Goal: Task Accomplishment & Management: Manage account settings

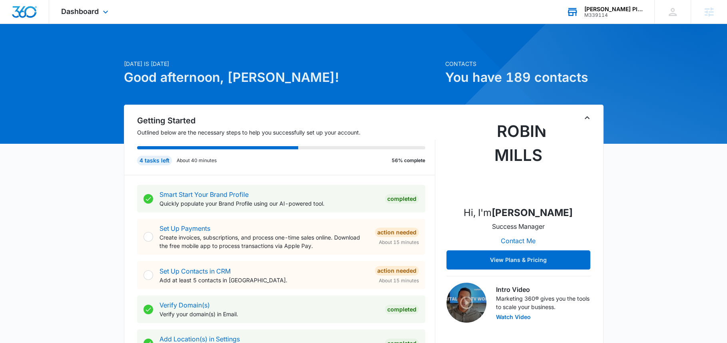
click at [583, 21] on div "Bailey Plumbing M339114 Your Accounts View All" at bounding box center [604, 12] width 100 height 24
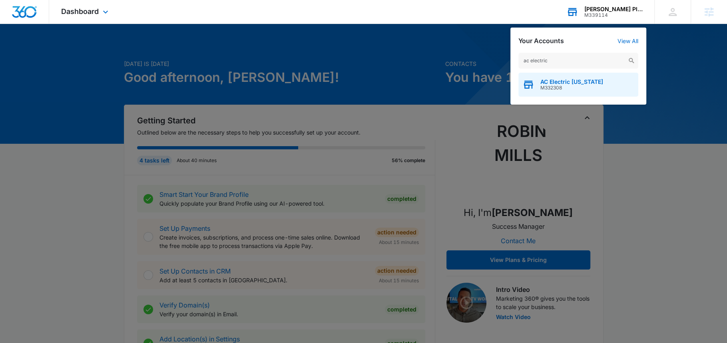
type input "ac electric"
click at [549, 91] on div "AC Electric Ohio M332308" at bounding box center [578, 85] width 120 height 24
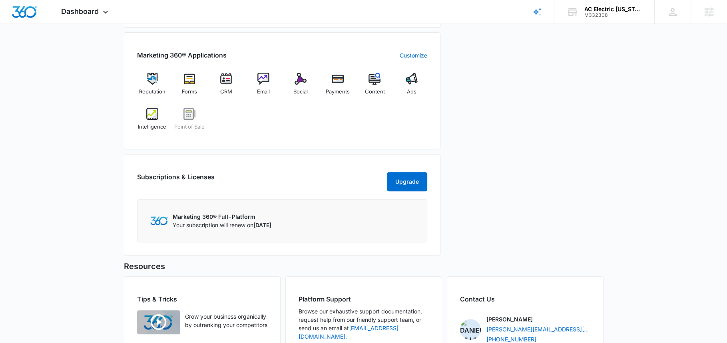
scroll to position [330, 0]
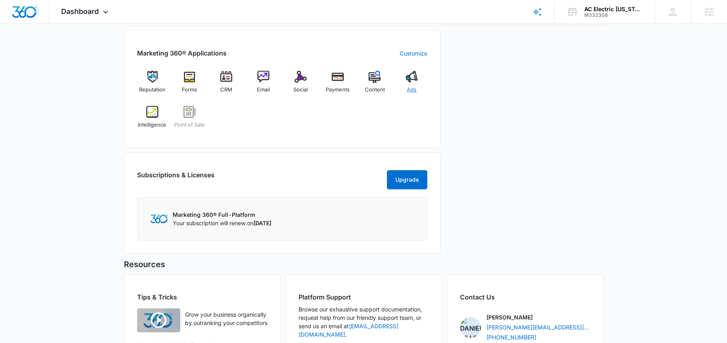
click at [411, 86] on span "Ads" at bounding box center [412, 90] width 10 height 8
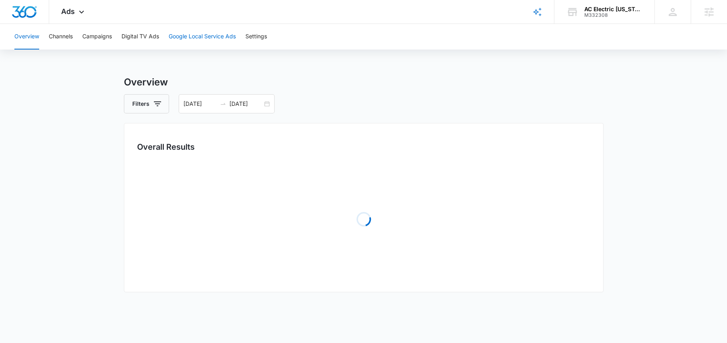
click at [189, 41] on button "Google Local Service Ads" at bounding box center [202, 37] width 67 height 26
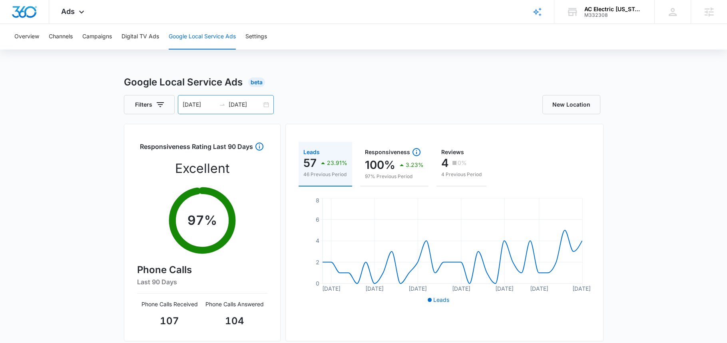
click at [202, 107] on input "09/12/2025" at bounding box center [199, 104] width 33 height 9
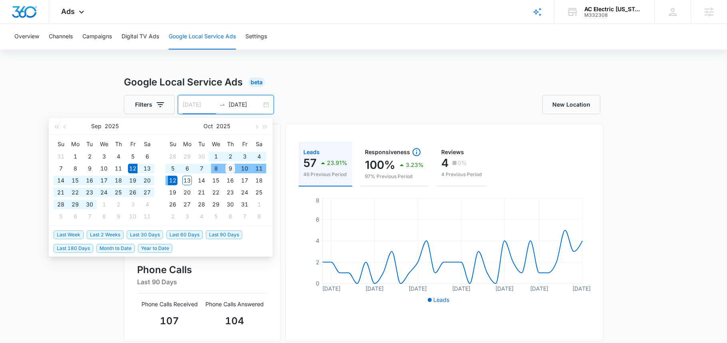
type input "10/09/2025"
click at [231, 170] on div "9" at bounding box center [230, 169] width 10 height 10
type input "10/12/2025"
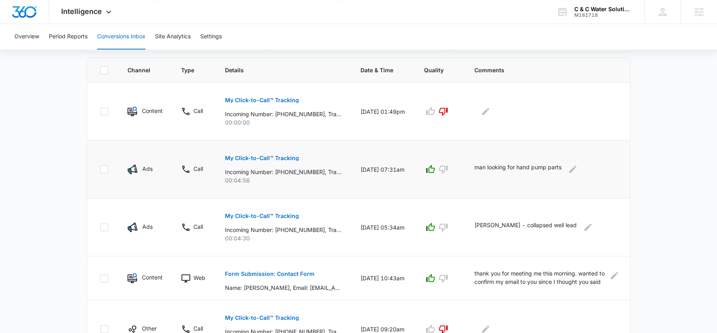
scroll to position [168, 0]
click at [76, 16] on div "Intelligence Apps Reputation Websites Forms CRM Email Social Shop Payments POS …" at bounding box center [87, 12] width 76 height 24
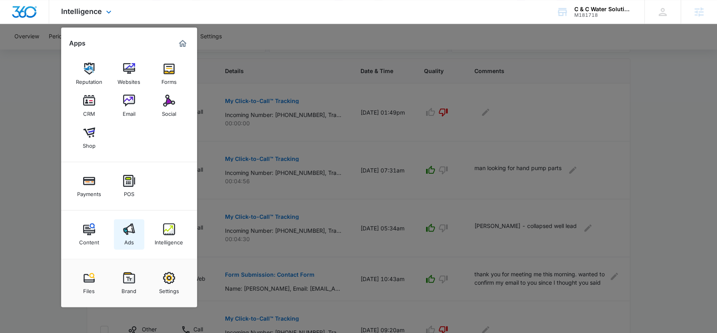
click at [127, 234] on img at bounding box center [129, 229] width 12 height 12
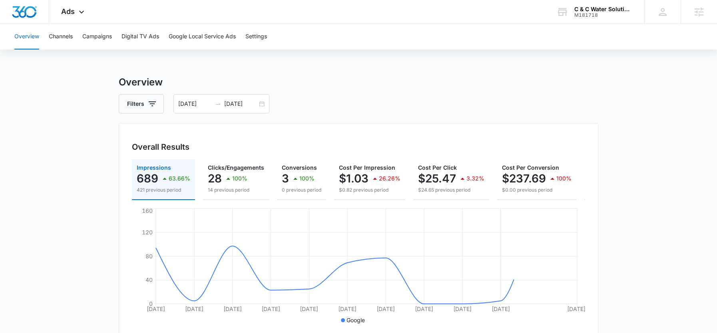
scroll to position [13, 0]
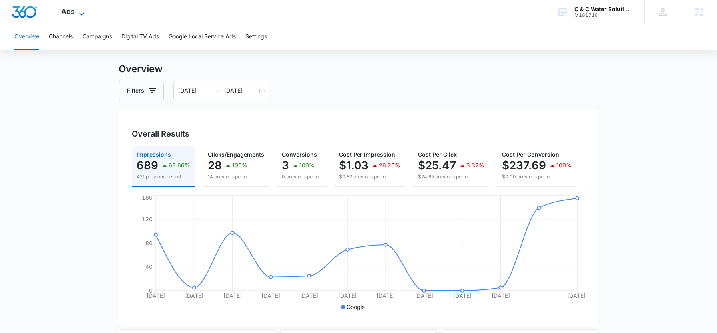
click at [78, 13] on icon at bounding box center [82, 14] width 10 height 10
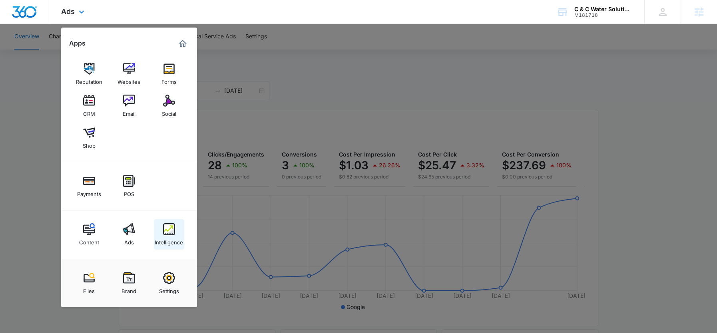
click at [164, 229] on img at bounding box center [169, 229] width 12 height 12
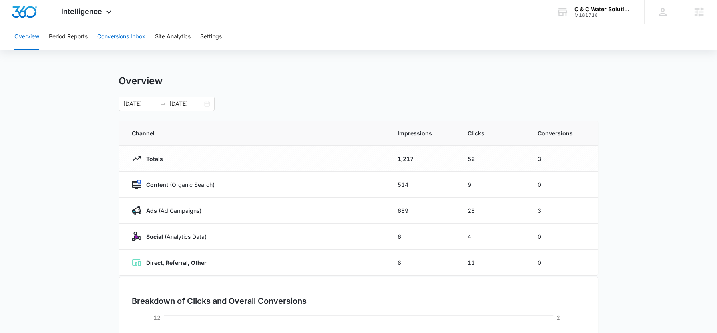
click at [113, 40] on button "Conversions Inbox" at bounding box center [121, 37] width 48 height 26
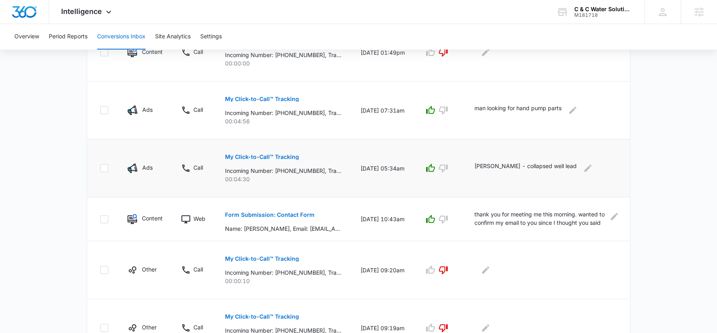
scroll to position [230, 0]
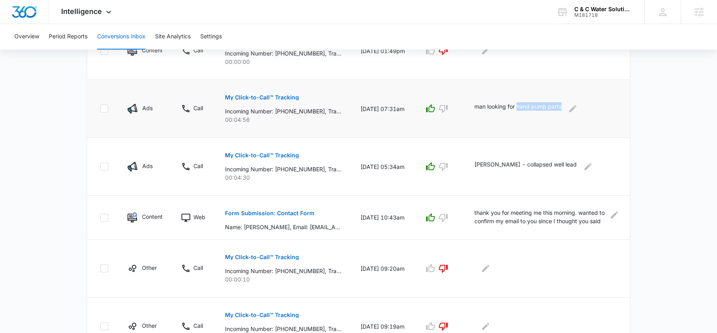
drag, startPoint x: 544, startPoint y: 106, endPoint x: 516, endPoint y: 105, distance: 27.6
click at [516, 105] on p "man looking for hand pump parts" at bounding box center [517, 108] width 87 height 13
click at [442, 111] on icon "button" at bounding box center [443, 109] width 10 height 10
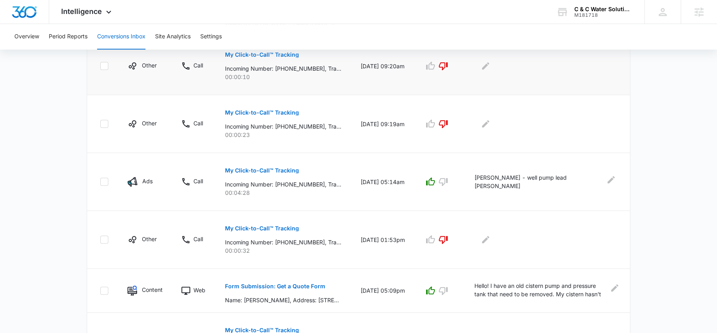
scroll to position [444, 0]
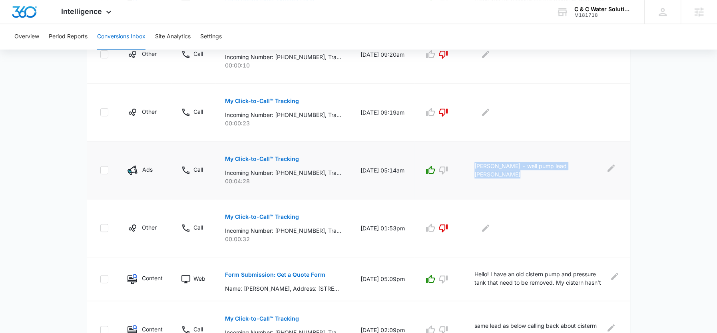
drag, startPoint x: 470, startPoint y: 166, endPoint x: 586, endPoint y: 164, distance: 115.5
click at [586, 164] on td "Scott Sanders - well pump lead Belbrook" at bounding box center [547, 170] width 165 height 58
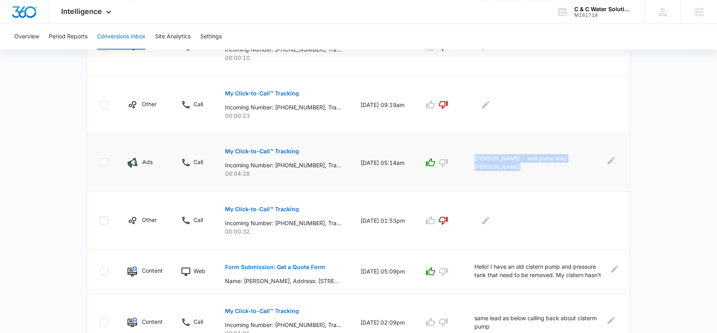
scroll to position [452, 0]
click at [606, 161] on icon "Edit Comments" at bounding box center [611, 160] width 10 height 10
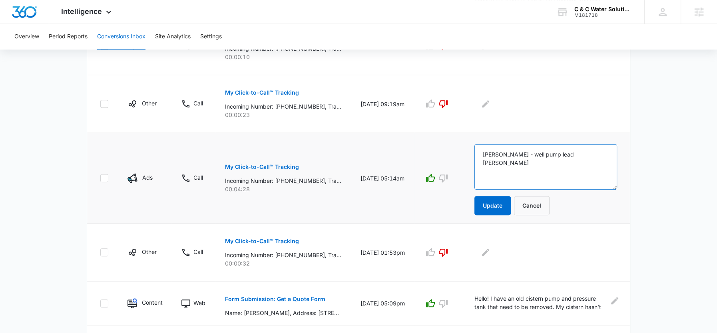
click at [600, 157] on textarea "Scott Sanders - well pump lead Belbrook" at bounding box center [545, 167] width 143 height 46
type textarea "Scott Sanders - well pump lead Belbrook -- he fixed it himself"
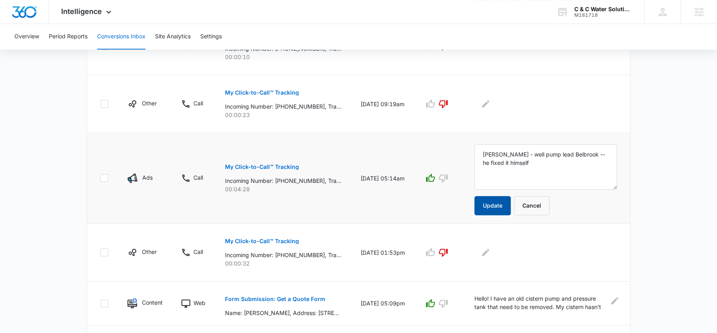
click at [486, 198] on button "Update" at bounding box center [492, 205] width 36 height 19
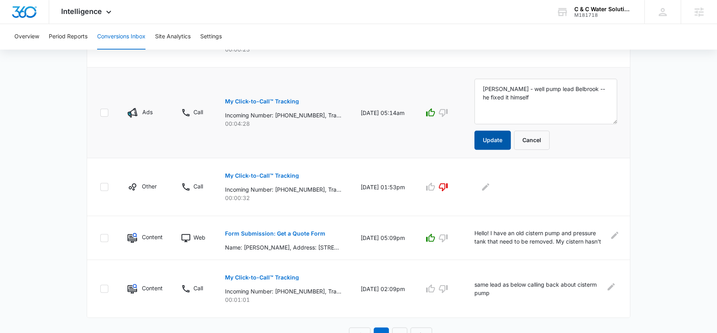
scroll to position [525, 0]
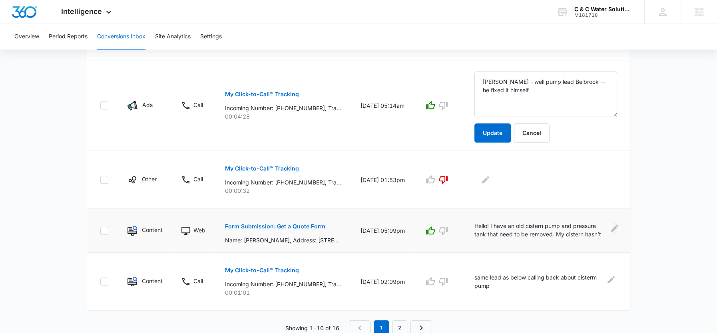
click at [611, 228] on icon "Edit Comments" at bounding box center [615, 228] width 10 height 10
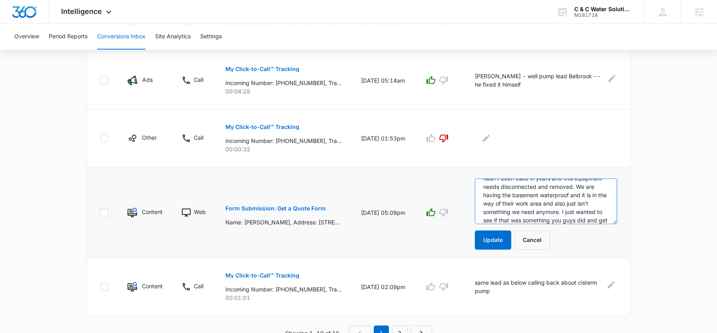
scroll to position [0, 0]
drag, startPoint x: 541, startPoint y: 218, endPoint x: 478, endPoint y: 176, distance: 75.5
click at [478, 179] on div "Hello! I have an old cistern pump and pressure tank that need to be removed. My…" at bounding box center [546, 202] width 142 height 46
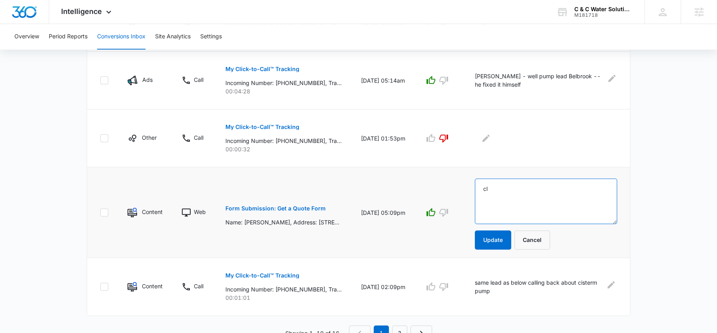
type textarea "c"
type textarea "closed job"
click at [489, 238] on button "Update" at bounding box center [493, 240] width 36 height 19
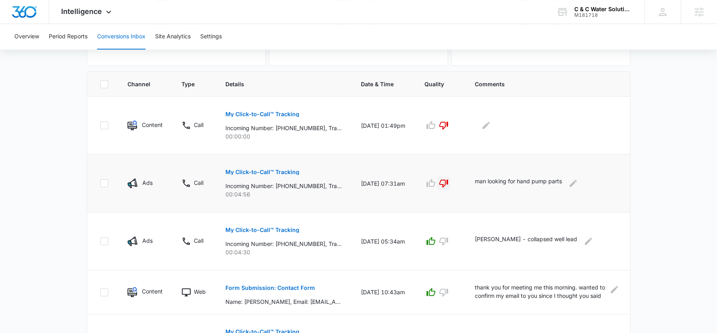
scroll to position [153, 0]
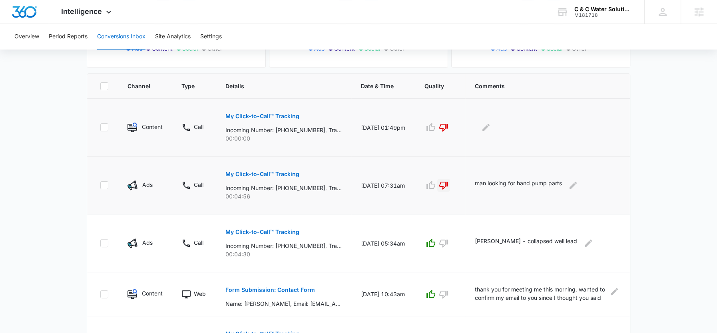
click at [250, 137] on p "00:00:00" at bounding box center [283, 138] width 116 height 8
drag, startPoint x: 246, startPoint y: 137, endPoint x: 221, endPoint y: 112, distance: 35.1
click at [221, 112] on td "My Click-to-Call™ Tracking Incoming Number: +19372704412, Tracking Number: +193…" at bounding box center [283, 128] width 135 height 58
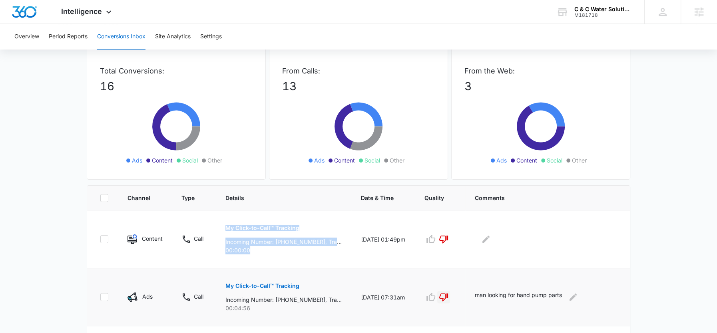
scroll to position [63, 0]
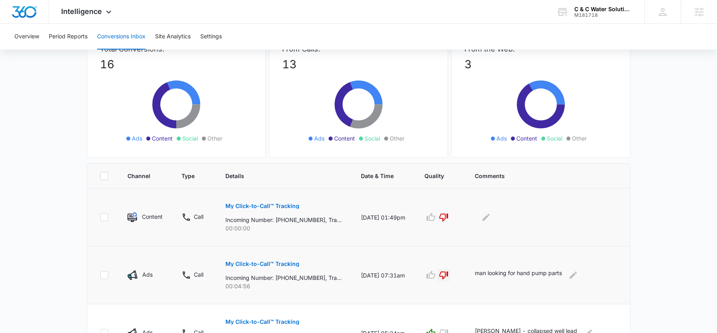
click at [249, 236] on td "My Click-to-Call™ Tracking Incoming Number: +19372704412, Tracking Number: +193…" at bounding box center [283, 218] width 135 height 58
drag, startPoint x: 249, startPoint y: 230, endPoint x: 219, endPoint y: 205, distance: 39.2
click at [219, 205] on td "My Click-to-Call™ Tracking Incoming Number: +19372704412, Tracking Number: +193…" at bounding box center [283, 218] width 135 height 58
click at [283, 219] on p "Incoming Number: +19372704412, Tracking Number: +19372402066, Ring To: +1937207…" at bounding box center [283, 220] width 116 height 8
drag, startPoint x: 283, startPoint y: 217, endPoint x: 317, endPoint y: 218, distance: 34.0
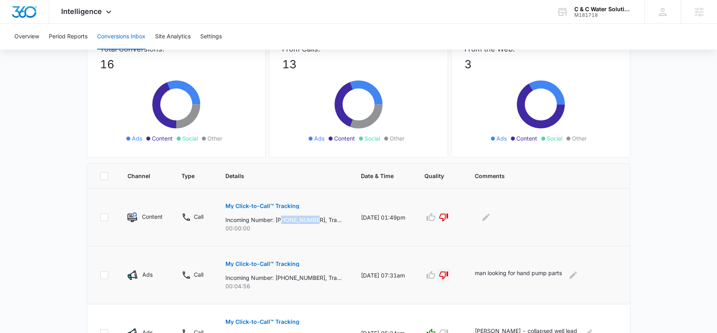
click at [317, 218] on p "Incoming Number: +19372704412, Tracking Number: +19372402066, Ring To: +1937207…" at bounding box center [283, 220] width 116 height 8
click at [301, 219] on p "Incoming Number: +19372704412, Tracking Number: +19372402066, Ring To: +1937207…" at bounding box center [283, 220] width 116 height 8
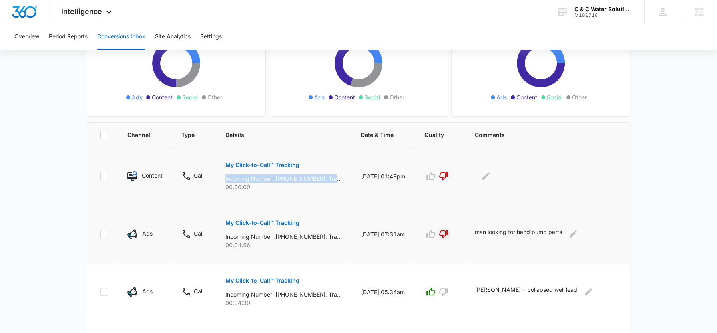
scroll to position [105, 0]
click at [209, 33] on button "Settings" at bounding box center [211, 37] width 22 height 26
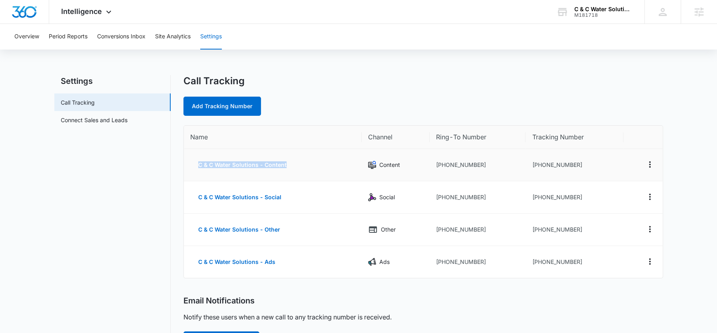
drag, startPoint x: 301, startPoint y: 167, endPoint x: 197, endPoint y: 167, distance: 104.7
click at [197, 167] on td "C & C Water Solutions - Content" at bounding box center [273, 165] width 178 height 32
copy button "C & C Water Solutions - Content"
click at [209, 114] on link "Add Tracking Number" at bounding box center [222, 106] width 78 height 19
select select "by_area_code"
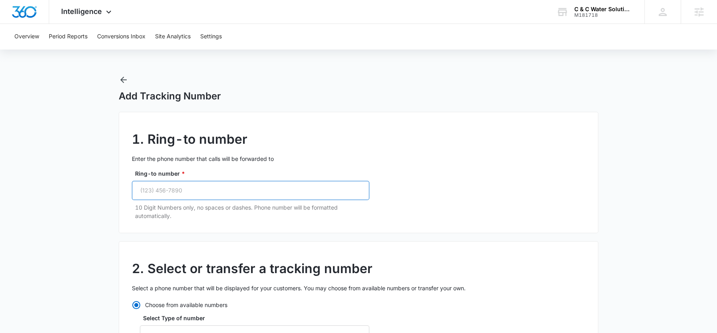
click at [341, 192] on input "Ring-to number *" at bounding box center [250, 190] width 237 height 19
paste input "[PHONE_NUMBER]"
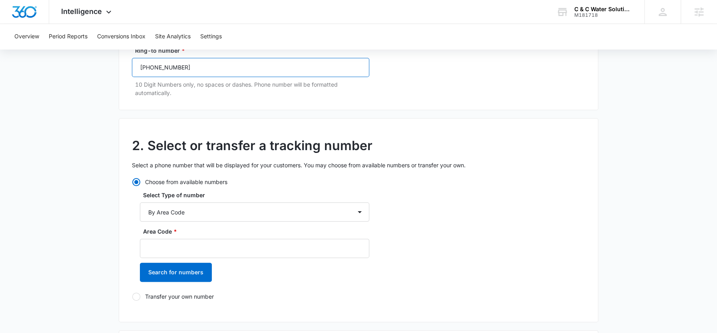
scroll to position [136, 0]
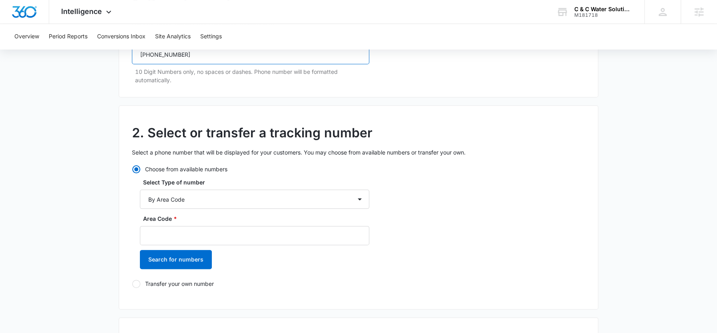
type input "[PHONE_NUMBER]"
click at [172, 223] on div "Area Code *" at bounding box center [254, 230] width 229 height 31
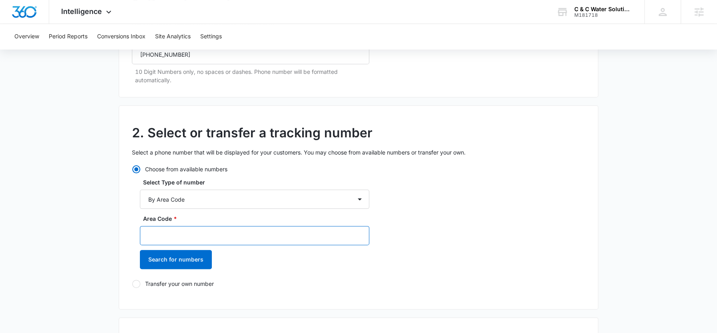
click at [171, 230] on input "Area Code *" at bounding box center [254, 235] width 229 height 19
type input "937"
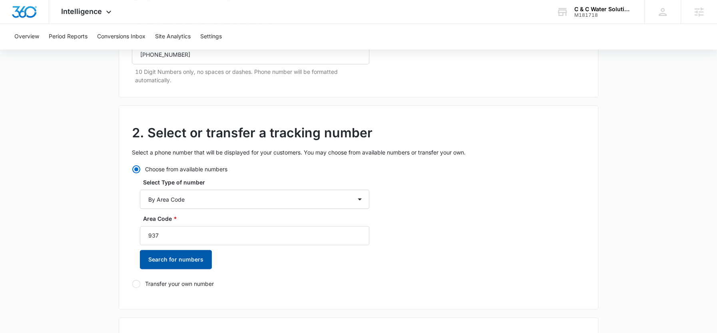
click at [171, 259] on button "Search for numbers" at bounding box center [176, 259] width 72 height 19
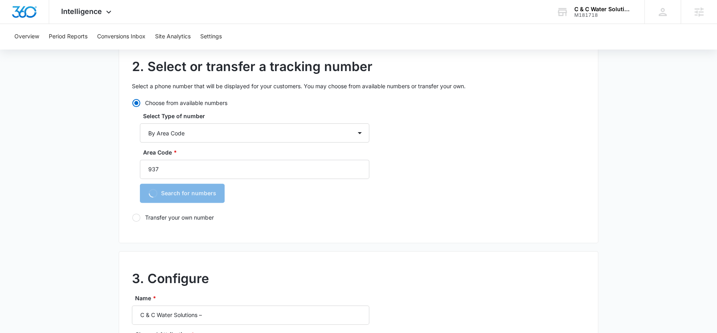
scroll to position [215, 0]
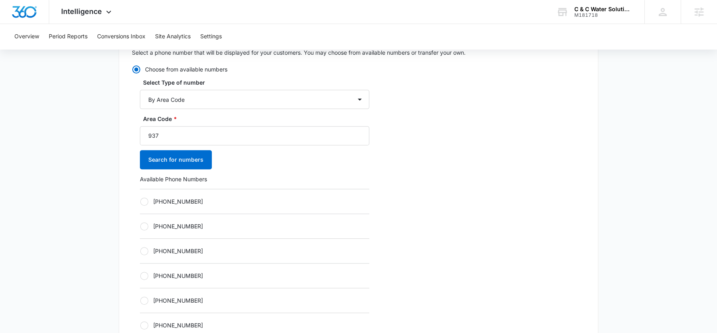
click at [173, 250] on label "[PHONE_NUMBER]" at bounding box center [254, 251] width 229 height 8
click at [140, 251] on input "[PHONE_NUMBER]" at bounding box center [140, 251] width 0 height 0
radio input "true"
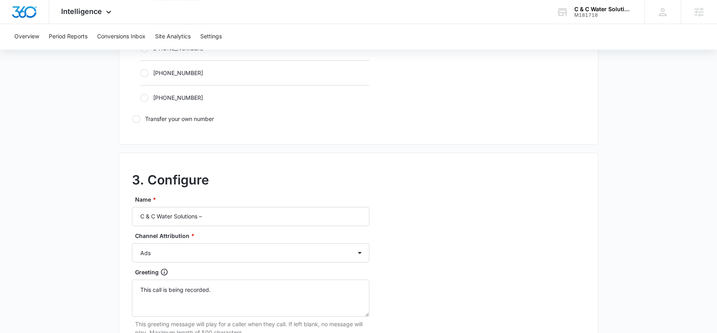
scroll to position [605, 0]
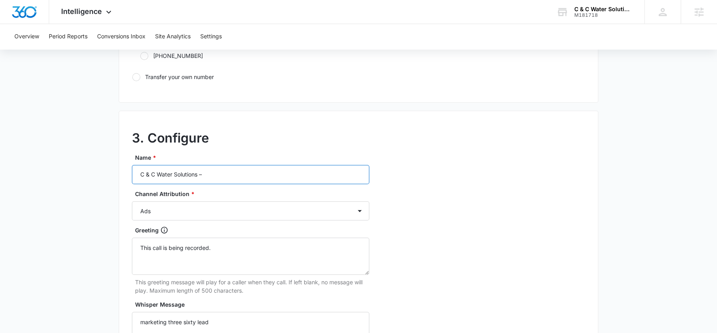
click at [249, 174] on input "C & C Water Solutions –" at bounding box center [250, 174] width 237 height 19
type input "C & C Water Solutions – Content"
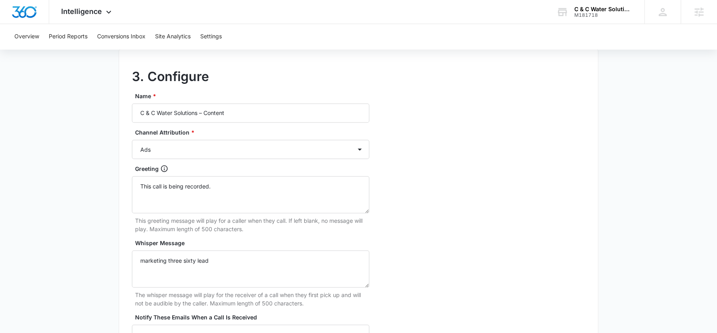
scroll to position [705, 0]
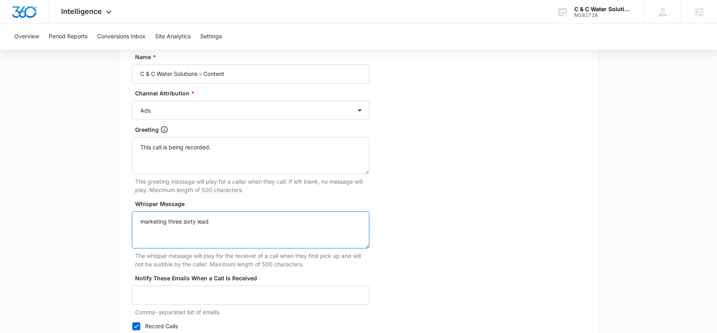
click at [218, 219] on textarea "marketing three sixty lead" at bounding box center [250, 229] width 237 height 37
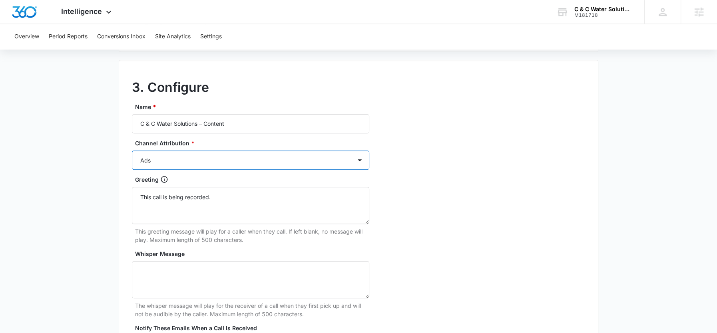
click at [196, 164] on select "Ads Local Service Ads Content Social Other" at bounding box center [250, 160] width 237 height 19
select select "CONTENT"
click at [132, 151] on select "Ads Local Service Ads Content Social Other" at bounding box center [250, 160] width 237 height 19
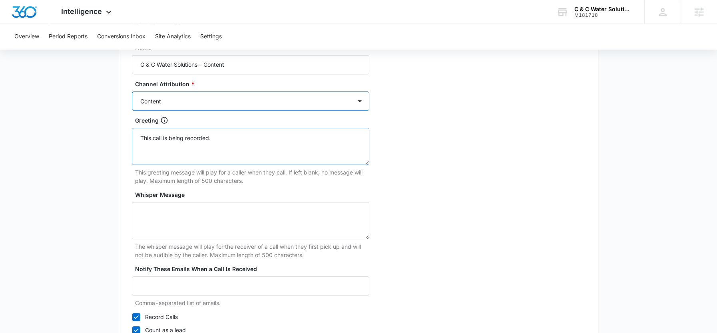
scroll to position [776, 0]
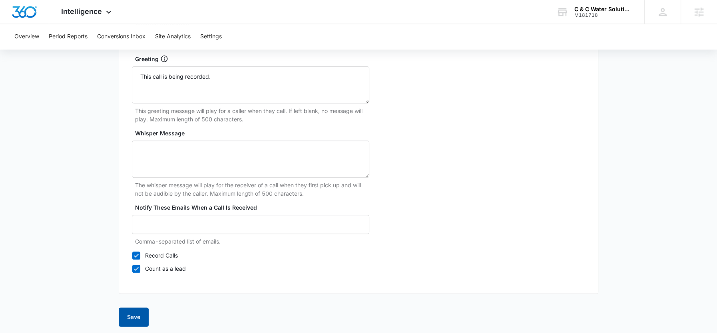
click at [128, 313] on button "Save" at bounding box center [134, 317] width 30 height 19
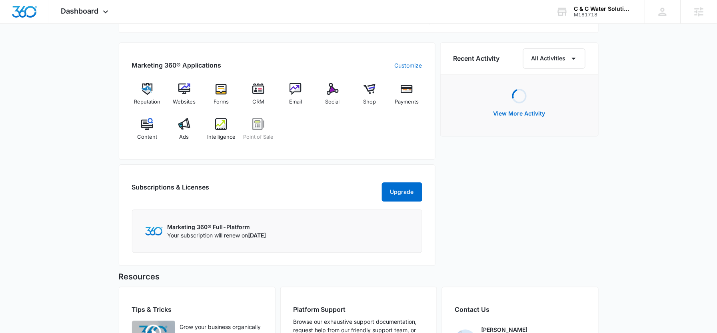
scroll to position [478, 0]
click at [225, 129] on div "Intelligence" at bounding box center [221, 132] width 31 height 29
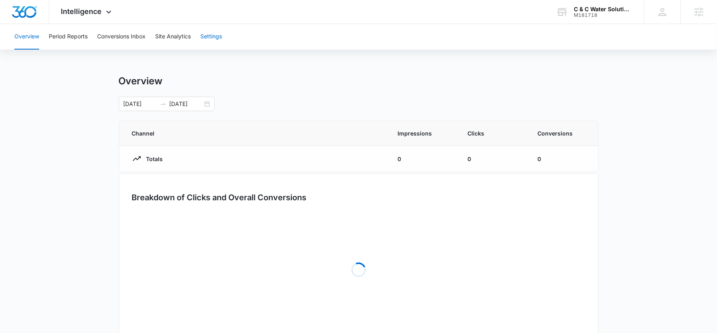
click at [209, 43] on button "Settings" at bounding box center [211, 37] width 22 height 26
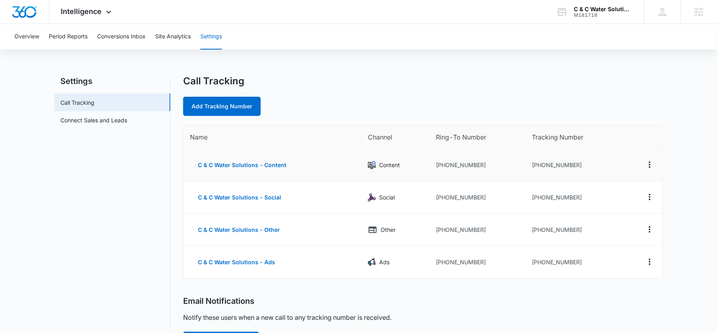
drag, startPoint x: 484, startPoint y: 161, endPoint x: 446, endPoint y: 161, distance: 37.6
click at [446, 161] on td "[PHONE_NUMBER]" at bounding box center [478, 165] width 96 height 32
drag, startPoint x: 482, startPoint y: 165, endPoint x: 442, endPoint y: 163, distance: 40.8
click at [442, 163] on td "[PHONE_NUMBER]" at bounding box center [478, 165] width 96 height 32
copy td "9372075377"
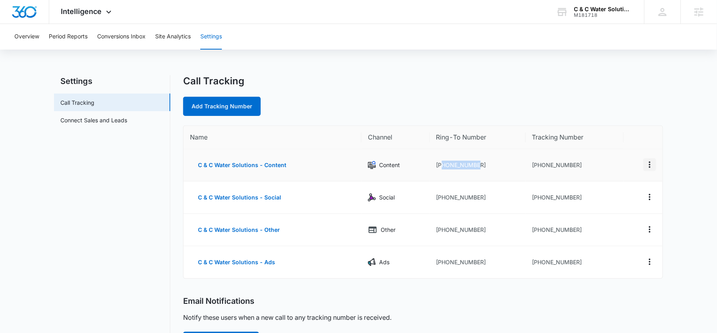
click at [652, 164] on icon "Actions" at bounding box center [650, 165] width 10 height 10
click at [606, 157] on div "Edit" at bounding box center [612, 158] width 17 height 6
select select "CONTENT"
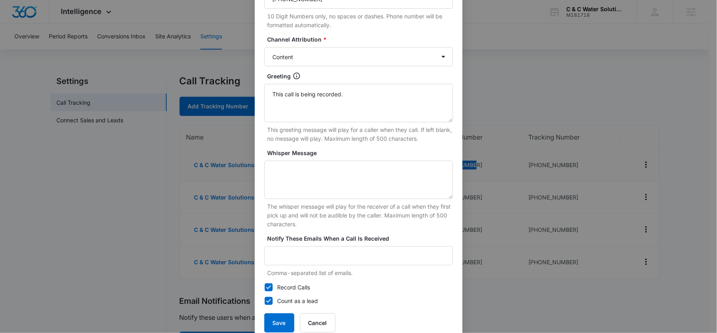
scroll to position [149, 0]
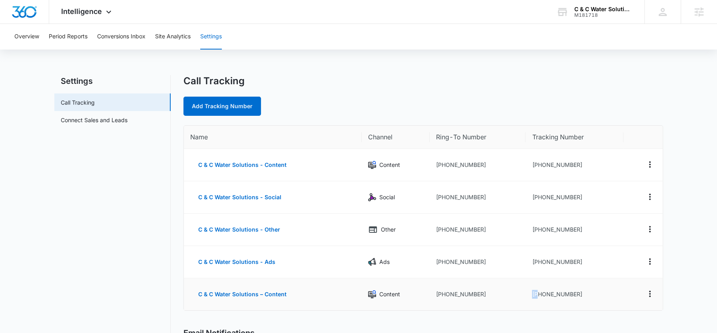
drag, startPoint x: 584, startPoint y: 288, endPoint x: 541, endPoint y: 294, distance: 43.2
click at [541, 294] on td "[PHONE_NUMBER]" at bounding box center [575, 295] width 98 height 32
drag, startPoint x: 589, startPoint y: 294, endPoint x: 539, endPoint y: 294, distance: 49.6
click at [539, 294] on td "[PHONE_NUMBER]" at bounding box center [575, 295] width 98 height 32
copy td "9379121248"
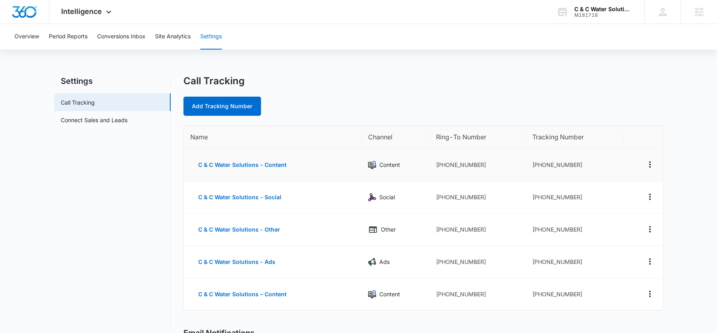
click at [602, 168] on td "[PHONE_NUMBER]" at bounding box center [575, 165] width 98 height 32
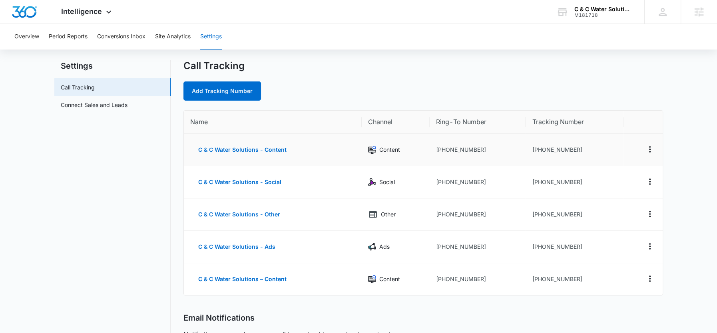
scroll to position [25, 0]
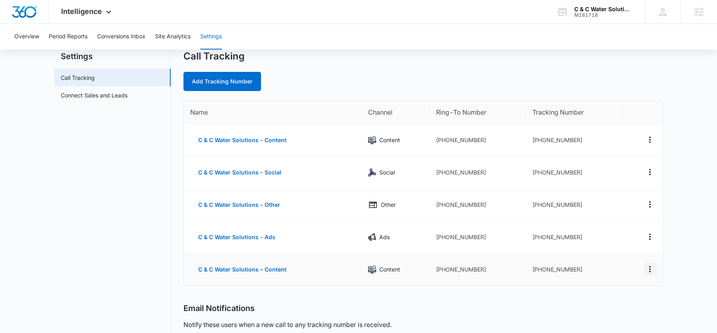
click at [654, 271] on icon "Actions" at bounding box center [650, 270] width 10 height 10
click at [622, 257] on button "Edit" at bounding box center [617, 261] width 46 height 12
select select "CONTENT"
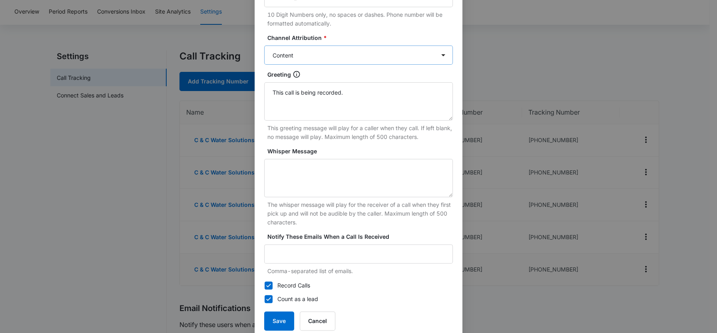
scroll to position [148, 0]
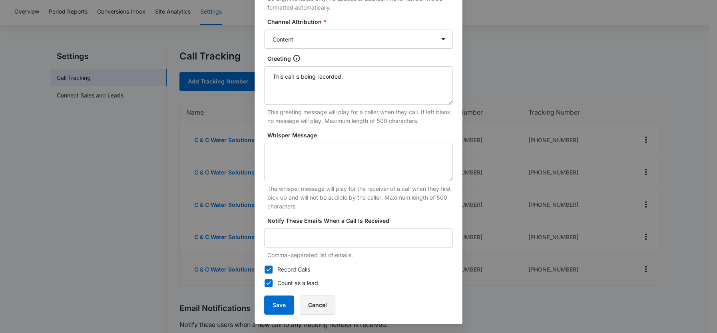
click at [321, 308] on button "Cancel" at bounding box center [318, 305] width 36 height 19
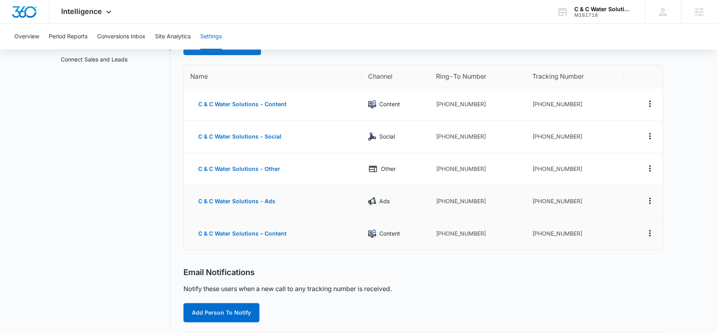
scroll to position [52, 0]
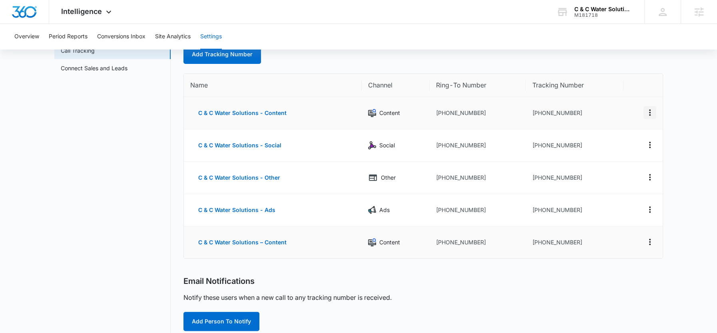
click at [650, 114] on icon "Actions" at bounding box center [650, 113] width 10 height 10
click at [606, 119] on div "Delete" at bounding box center [612, 119] width 17 height 6
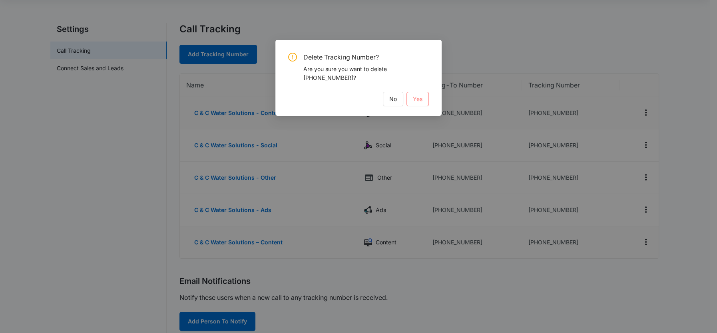
click at [420, 99] on span "Yes" at bounding box center [418, 99] width 10 height 9
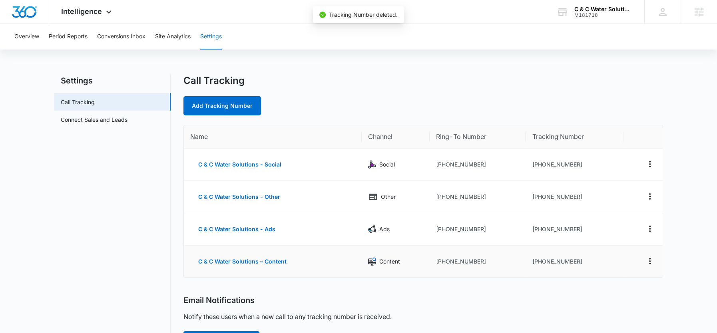
scroll to position [0, 0]
